Goal: Check status

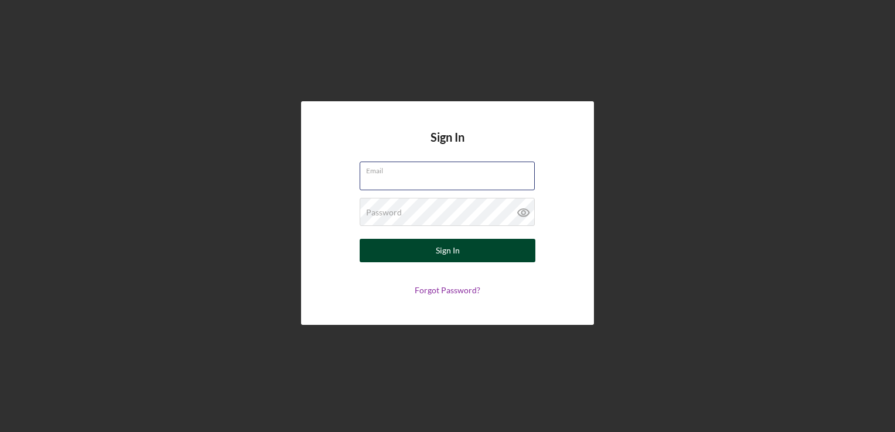
type input "[EMAIL_ADDRESS][DOMAIN_NAME]"
click at [462, 256] on button "Sign In" at bounding box center [448, 250] width 176 height 23
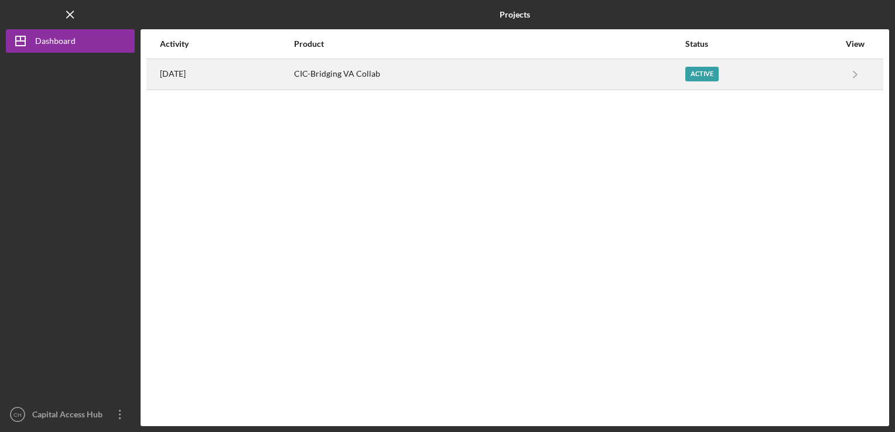
click at [293, 84] on div "[DATE]" at bounding box center [226, 74] width 133 height 29
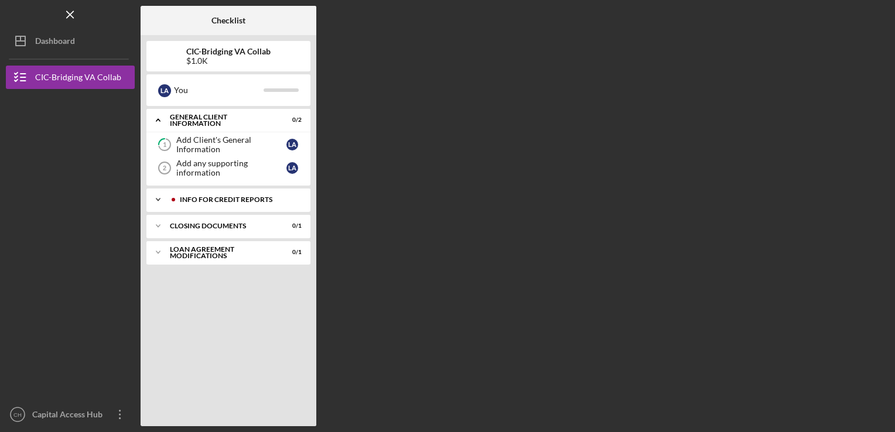
click at [245, 199] on div "Info for Credit Reports" at bounding box center [238, 199] width 116 height 7
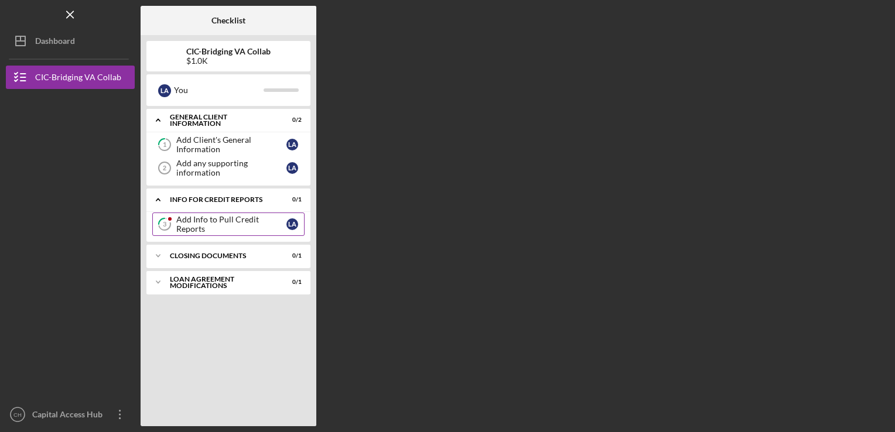
click at [253, 226] on div "Add Info to Pull Credit Reports" at bounding box center [231, 224] width 110 height 19
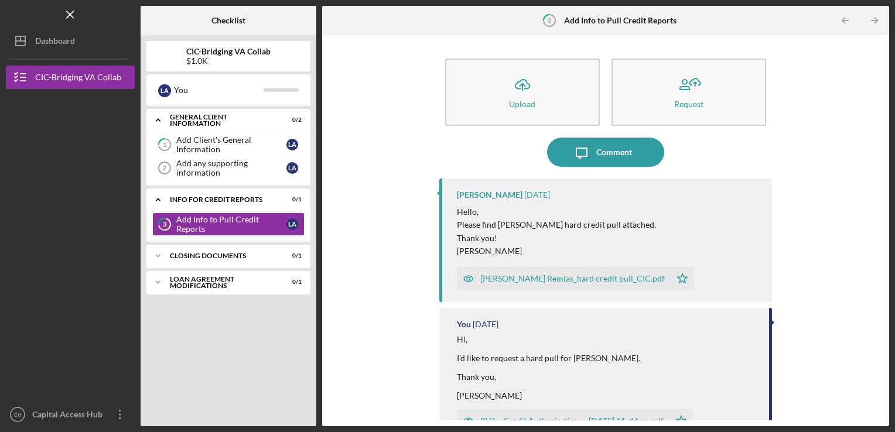
click at [559, 279] on div "[PERSON_NAME] Remias_hard credit pull_CIC.pdf" at bounding box center [572, 278] width 185 height 9
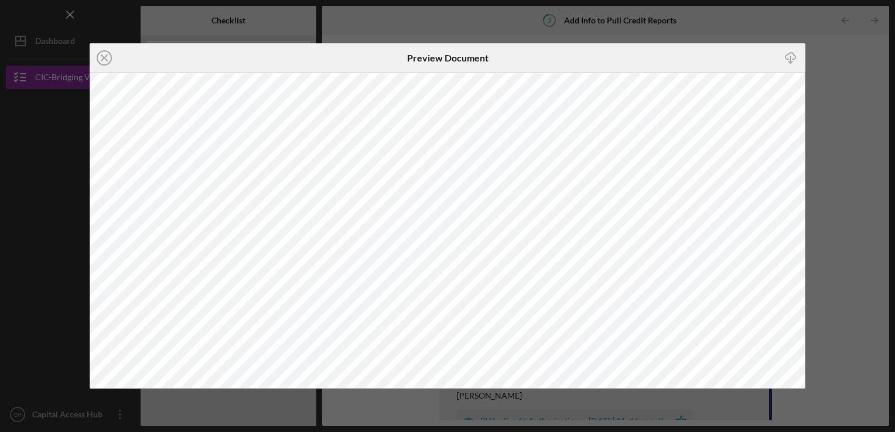
click at [793, 47] on icon "Icon/Download" at bounding box center [791, 58] width 26 height 26
click at [105, 60] on icon "Icon/Close" at bounding box center [104, 57] width 29 height 29
